Goal: Find specific page/section: Find specific page/section

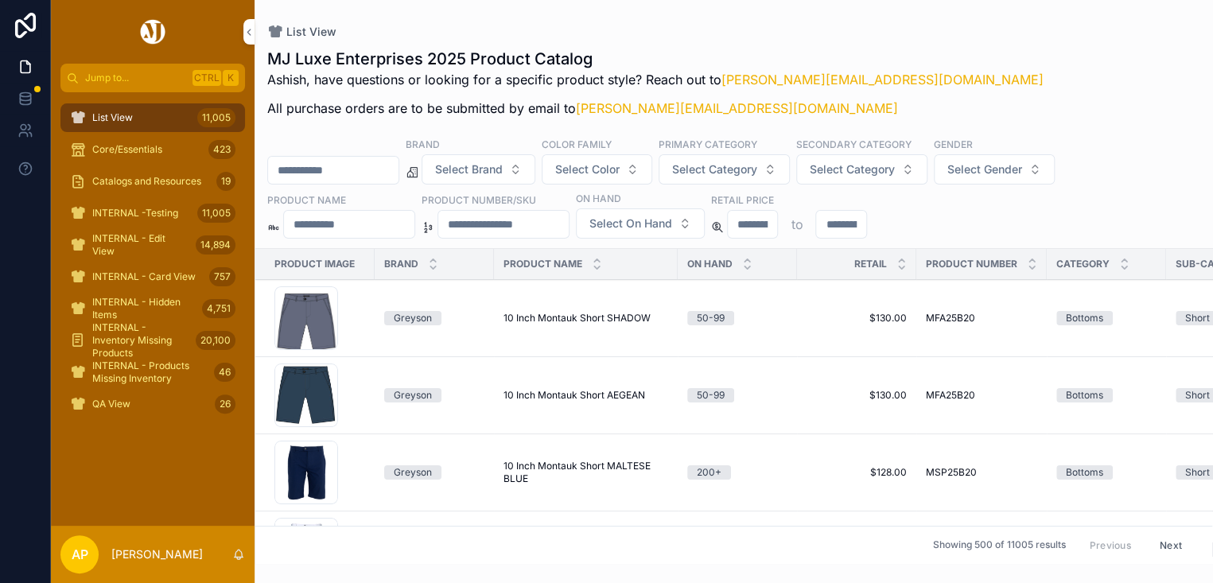
click at [138, 149] on span "Core/Essentials" at bounding box center [127, 149] width 70 height 13
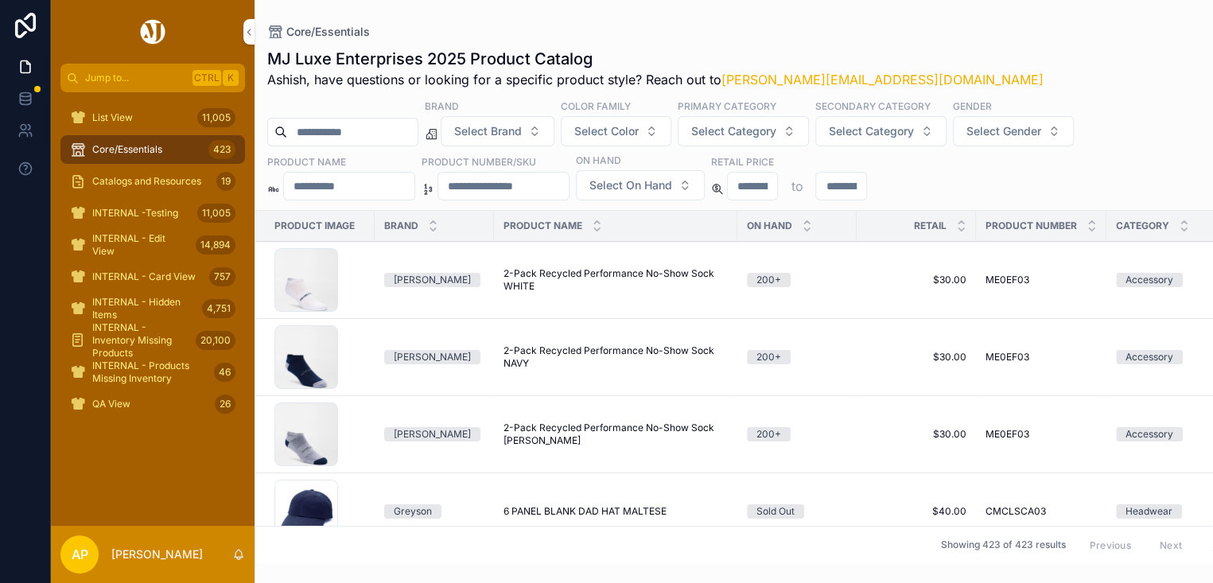
click at [137, 117] on div "List View 11,005" at bounding box center [152, 117] width 165 height 25
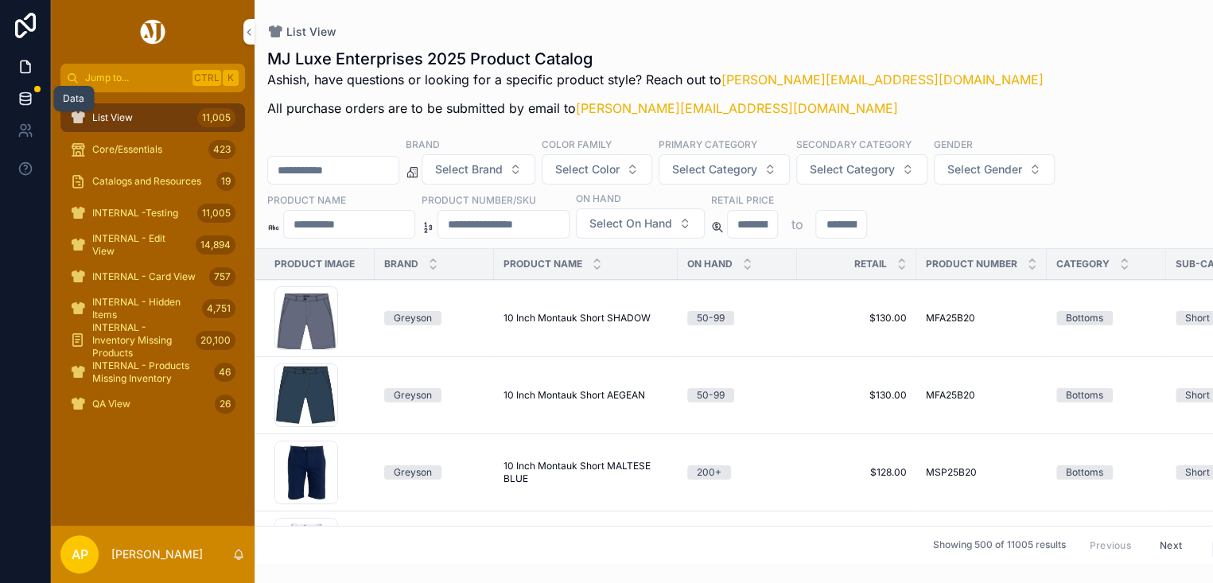
click at [17, 87] on link at bounding box center [25, 99] width 50 height 32
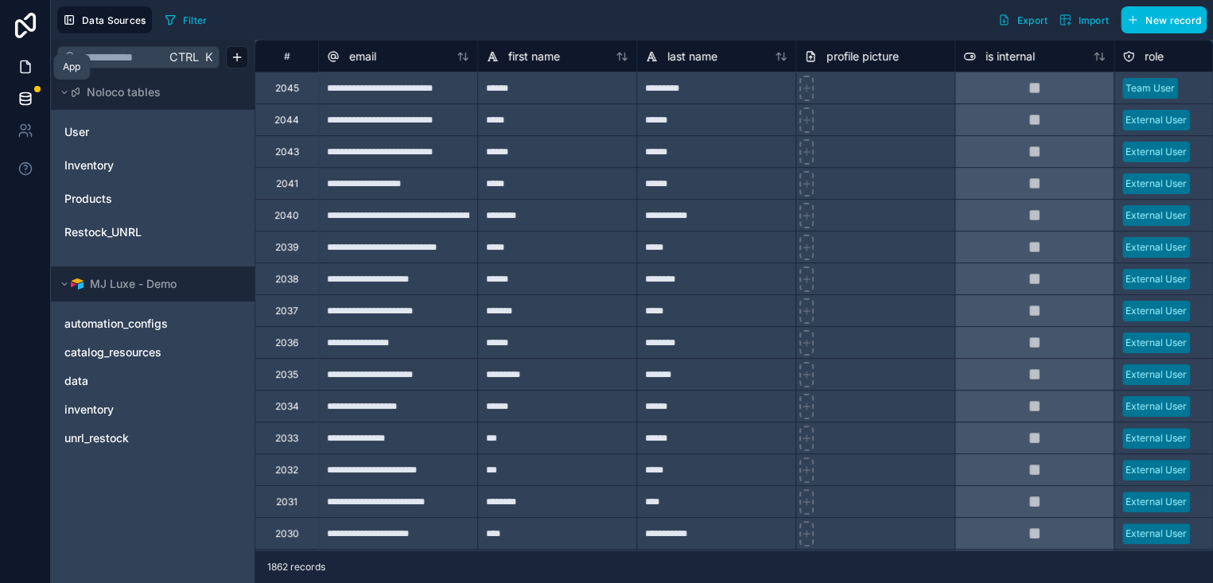
click at [30, 63] on icon at bounding box center [25, 67] width 16 height 16
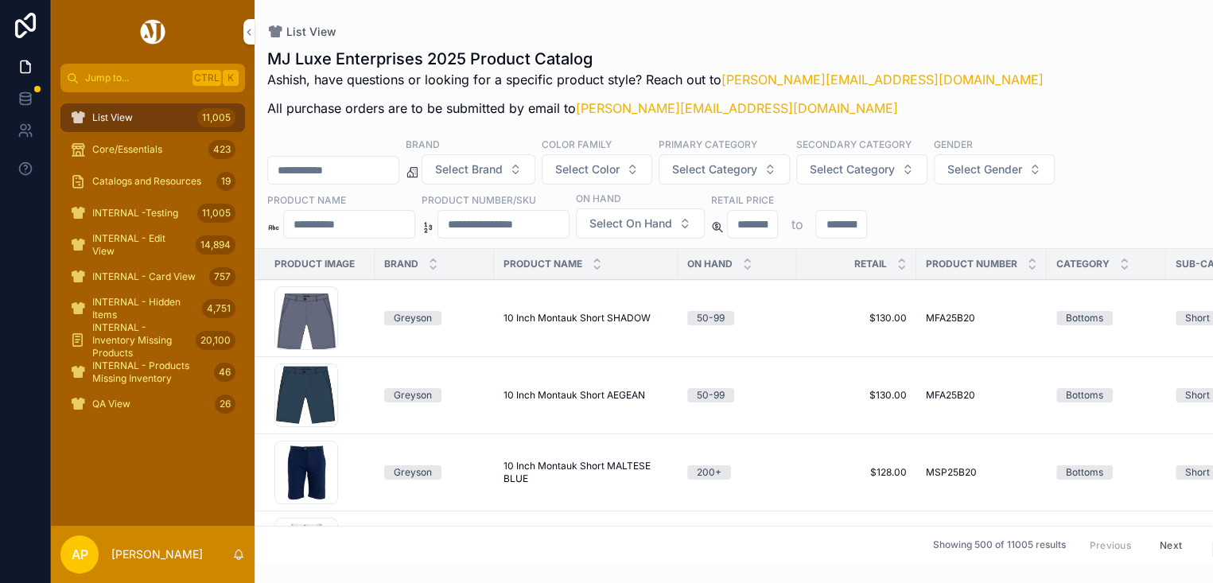
click at [388, 224] on input "scrollable content" at bounding box center [349, 224] width 130 height 22
click at [355, 178] on input "scrollable content" at bounding box center [333, 170] width 130 height 22
click at [352, 230] on input "scrollable content" at bounding box center [349, 224] width 130 height 22
click at [357, 176] on input "scrollable content" at bounding box center [333, 170] width 130 height 22
